Goal: Information Seeking & Learning: Learn about a topic

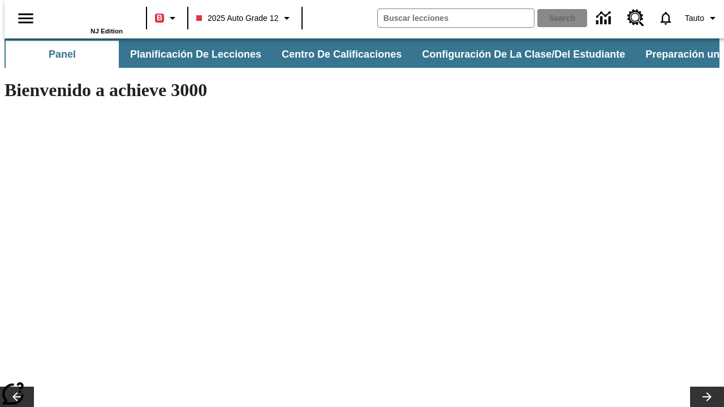
type input "-1"
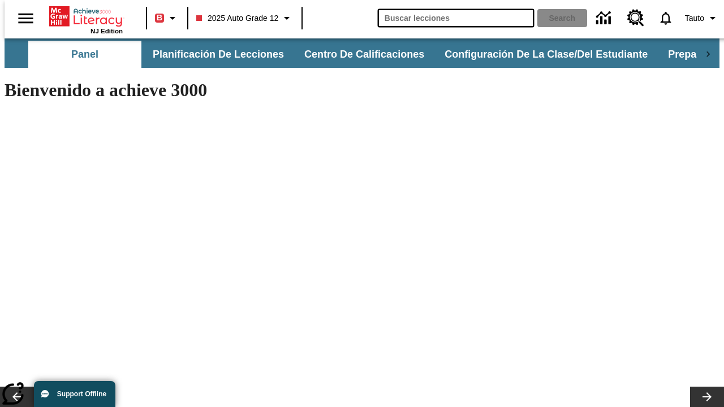
type input "news"
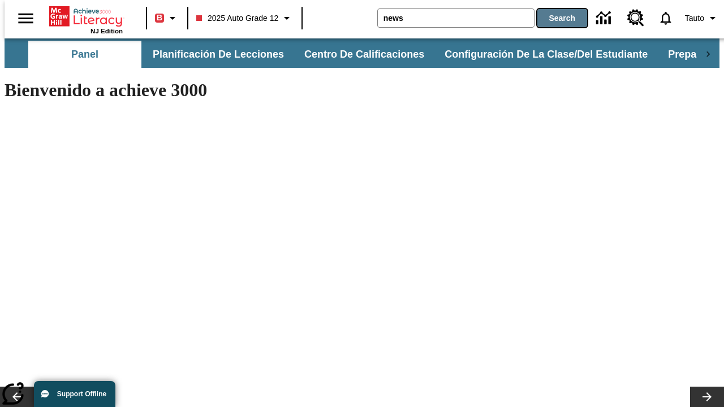
click at [555, 18] on button "Search" at bounding box center [562, 18] width 50 height 18
